Goal: Task Accomplishment & Management: Manage account settings

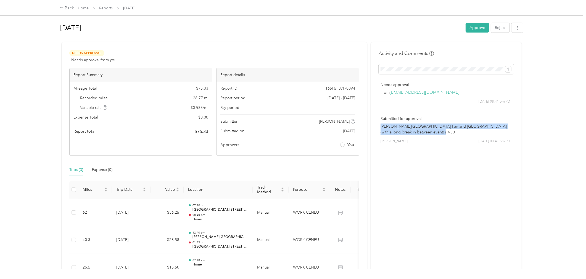
drag, startPoint x: 379, startPoint y: 126, endPoint x: 498, endPoint y: 134, distance: 119.5
click at [498, 134] on p "[PERSON_NAME][GEOGRAPHIC_DATA] Fair and [GEOGRAPHIC_DATA] (with a long break in…" at bounding box center [445, 130] width 131 height 12
copy p "[PERSON_NAME][GEOGRAPHIC_DATA] Fair and [GEOGRAPHIC_DATA] (with a long break in…"
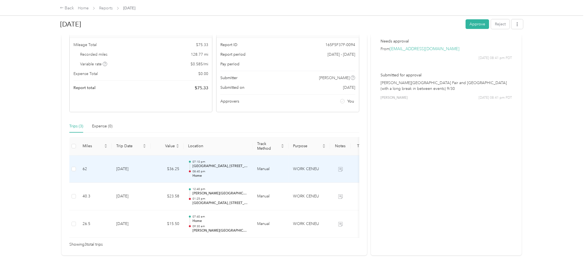
scroll to position [57, 0]
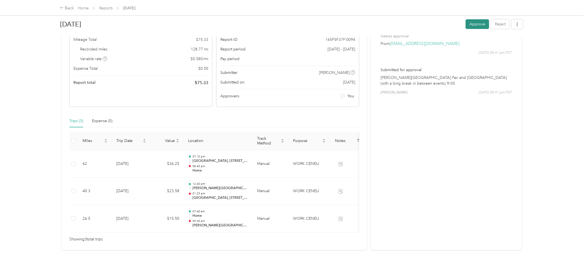
click at [468, 25] on button "Approve" at bounding box center [476, 24] width 23 height 10
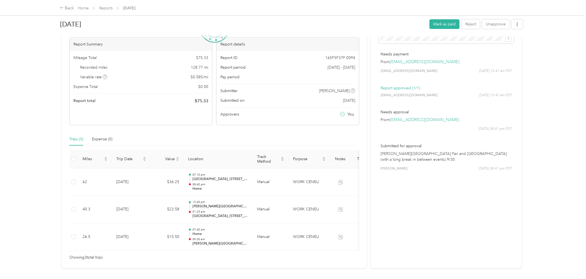
scroll to position [0, 0]
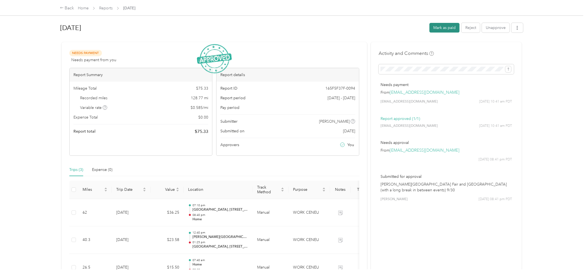
click at [444, 27] on button "Mark as paid" at bounding box center [444, 28] width 30 height 10
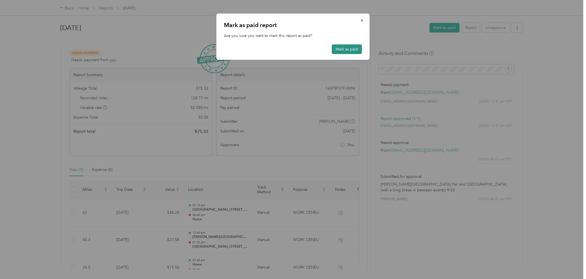
click at [346, 51] on button "Mark as paid" at bounding box center [347, 49] width 30 height 10
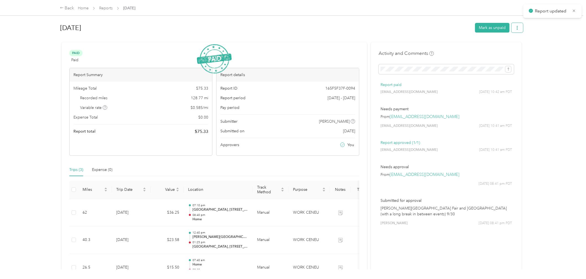
click at [517, 27] on button "button" at bounding box center [517, 28] width 12 height 10
click at [492, 46] on span "Download" at bounding box center [499, 48] width 18 height 6
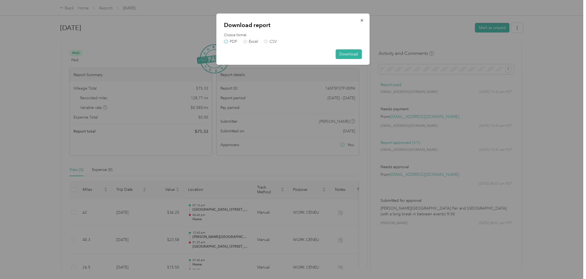
click at [231, 41] on label "PDF" at bounding box center [230, 42] width 13 height 4
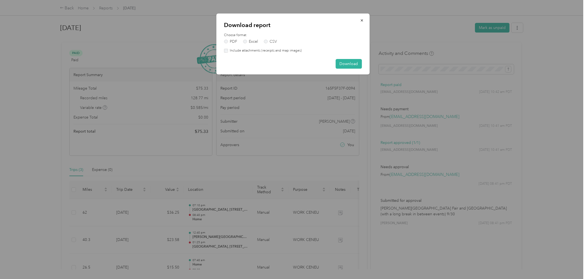
click at [225, 48] on div "Include attachments (receipts and map images)" at bounding box center [293, 50] width 138 height 5
click at [345, 64] on button "Download" at bounding box center [349, 64] width 26 height 10
